Goal: Book appointment/travel/reservation

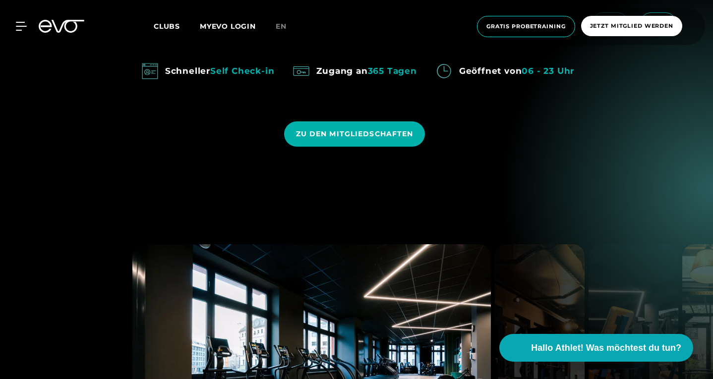
scroll to position [820, 0]
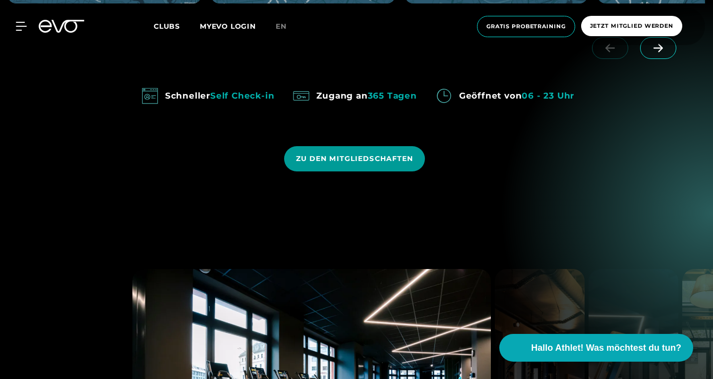
click at [352, 156] on span "ZU DEN MITGLIEDSCHAFTEN" at bounding box center [355, 159] width 118 height 10
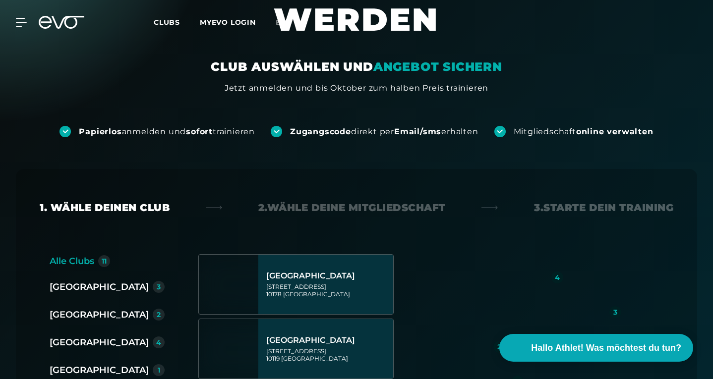
scroll to position [205, 0]
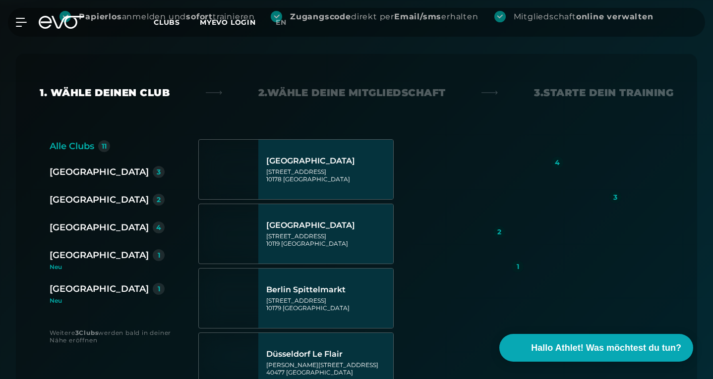
click at [65, 230] on div "[GEOGRAPHIC_DATA]" at bounding box center [99, 228] width 99 height 14
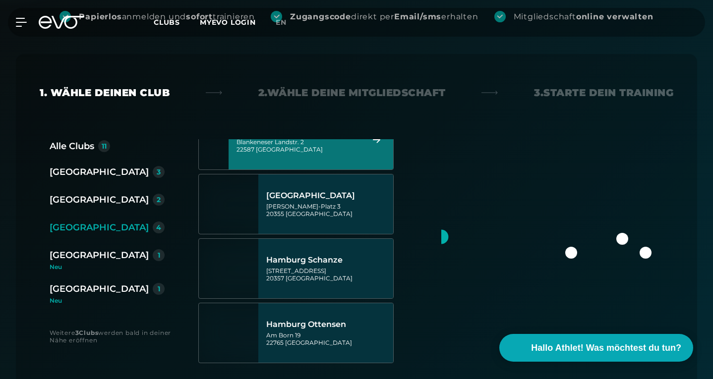
scroll to position [30, 0]
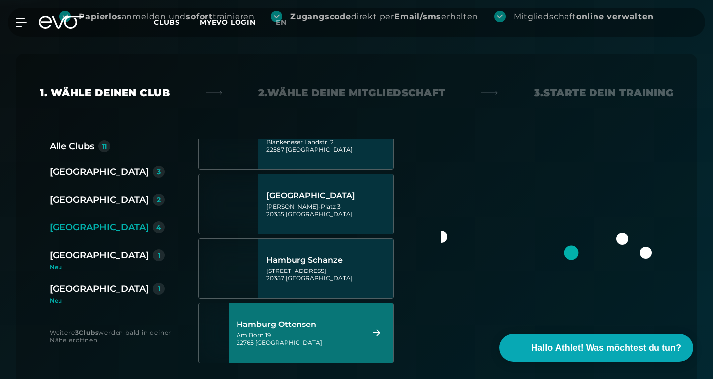
click at [306, 328] on div "Hamburg Ottensen" at bounding box center [299, 325] width 124 height 10
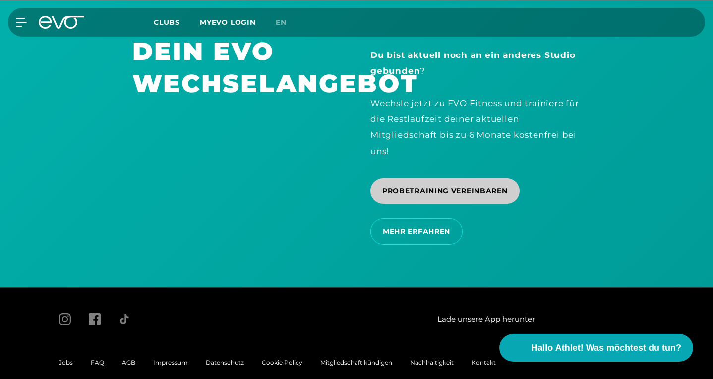
scroll to position [2028, 0]
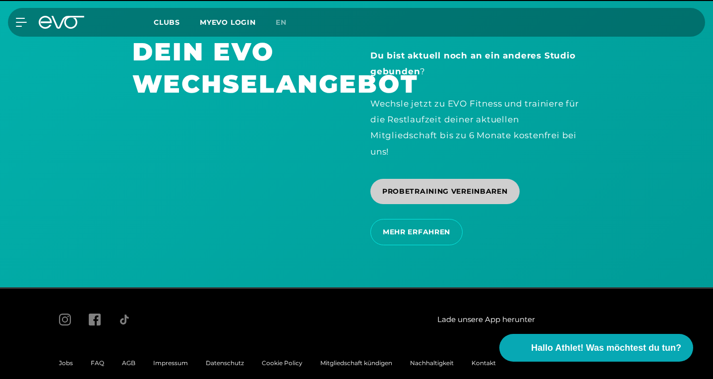
click at [423, 179] on span "PROBETRAINING VEREINBAREN" at bounding box center [445, 191] width 149 height 25
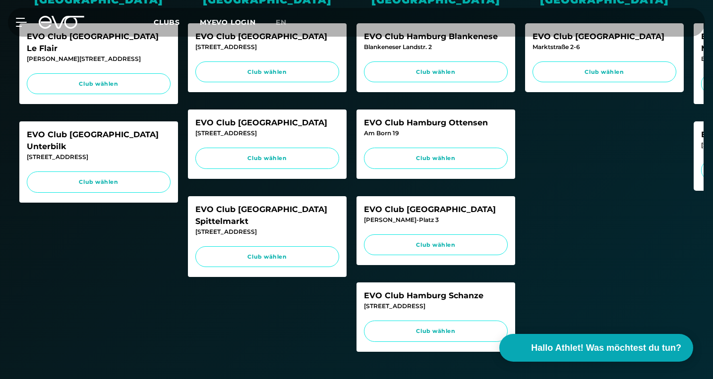
scroll to position [417, 0]
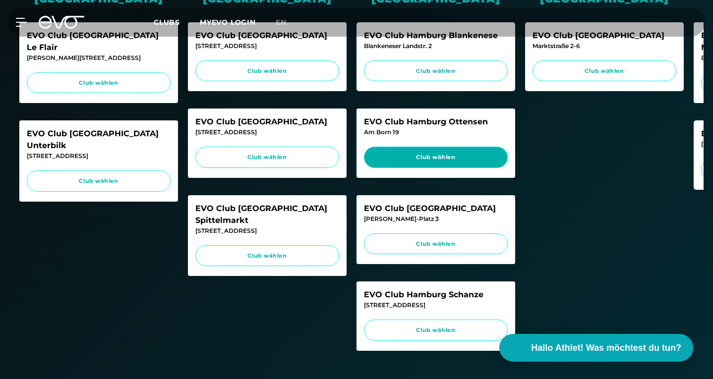
click at [453, 158] on span "Club wählen" at bounding box center [435, 157] width 125 height 8
click at [401, 163] on link "Club wählen" at bounding box center [436, 157] width 144 height 21
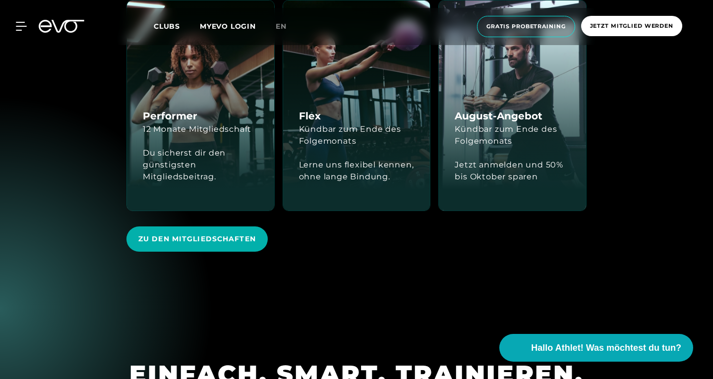
scroll to position [1649, 0]
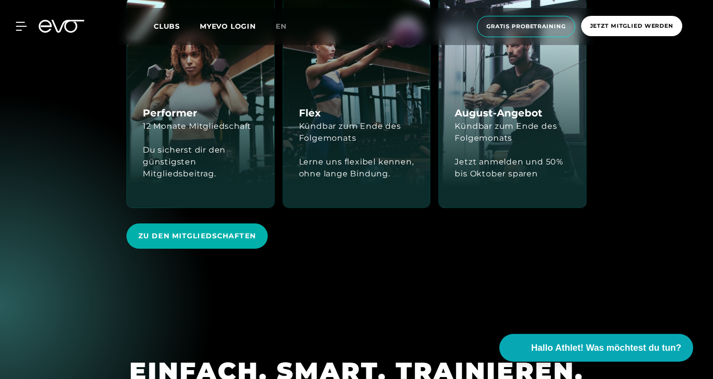
click at [198, 208] on div "Performer 12 Monate Mitgliedschaft Du sicherst dir den günstigsten Mitgliedsbei…" at bounding box center [200, 102] width 148 height 211
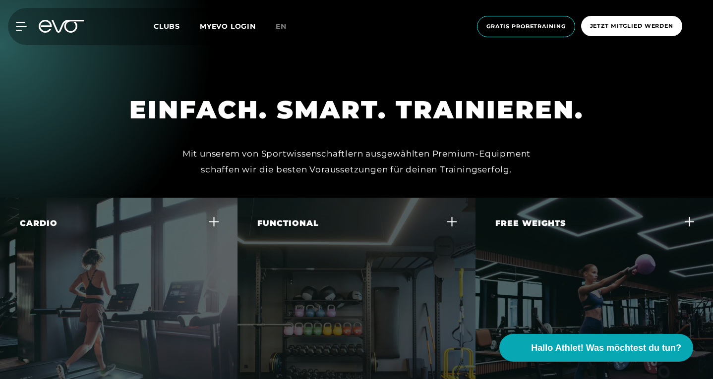
scroll to position [1917, 0]
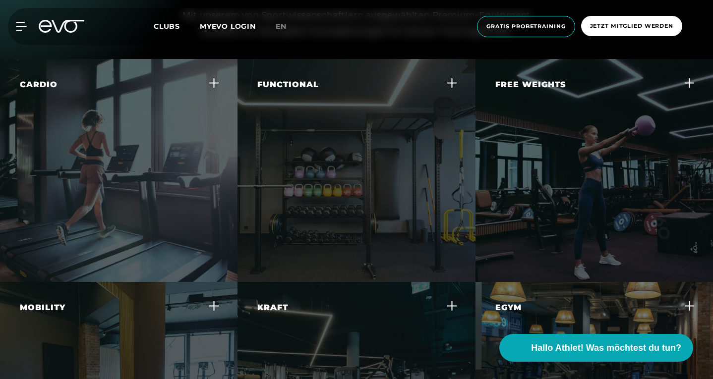
click at [198, 211] on div "Cardio In jedem Club findest du die beste Ausstattung an Cardio Geräten wie Lau…" at bounding box center [119, 170] width 238 height 223
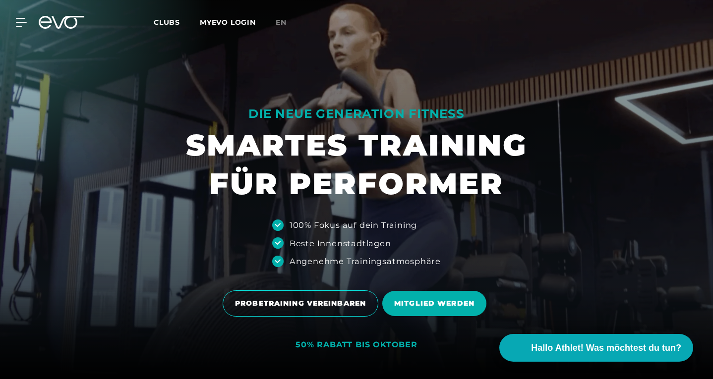
scroll to position [0, 0]
